Goal: Information Seeking & Learning: Learn about a topic

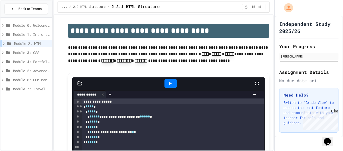
click at [16, 41] on span "Module 2: HTML" at bounding box center [32, 43] width 36 height 5
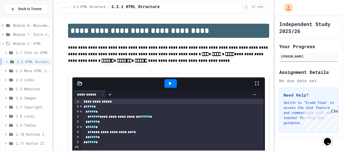
click at [17, 52] on span "2.1 Into to HTML" at bounding box center [33, 52] width 34 height 5
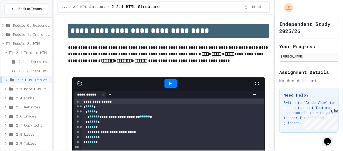
click at [22, 70] on span "2.1.2 First Webpage" at bounding box center [34, 70] width 31 height 5
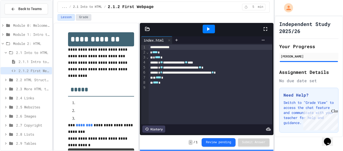
click at [86, 20] on button "Grade" at bounding box center [84, 17] width 16 height 7
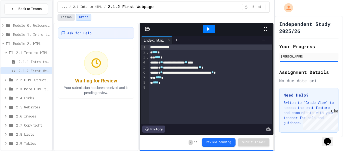
click at [69, 17] on button "Lesson" at bounding box center [66, 17] width 17 height 7
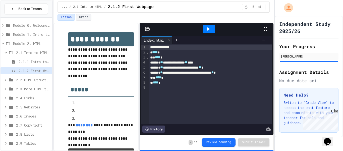
click at [36, 69] on span "2.1.2 First Webpage" at bounding box center [34, 70] width 31 height 5
click at [36, 55] on div "2.1 Into to HTML" at bounding box center [27, 52] width 52 height 7
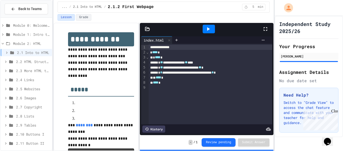
click at [31, 61] on span "2.2 HTML Structure" at bounding box center [33, 61] width 34 height 5
